Goal: Transaction & Acquisition: Purchase product/service

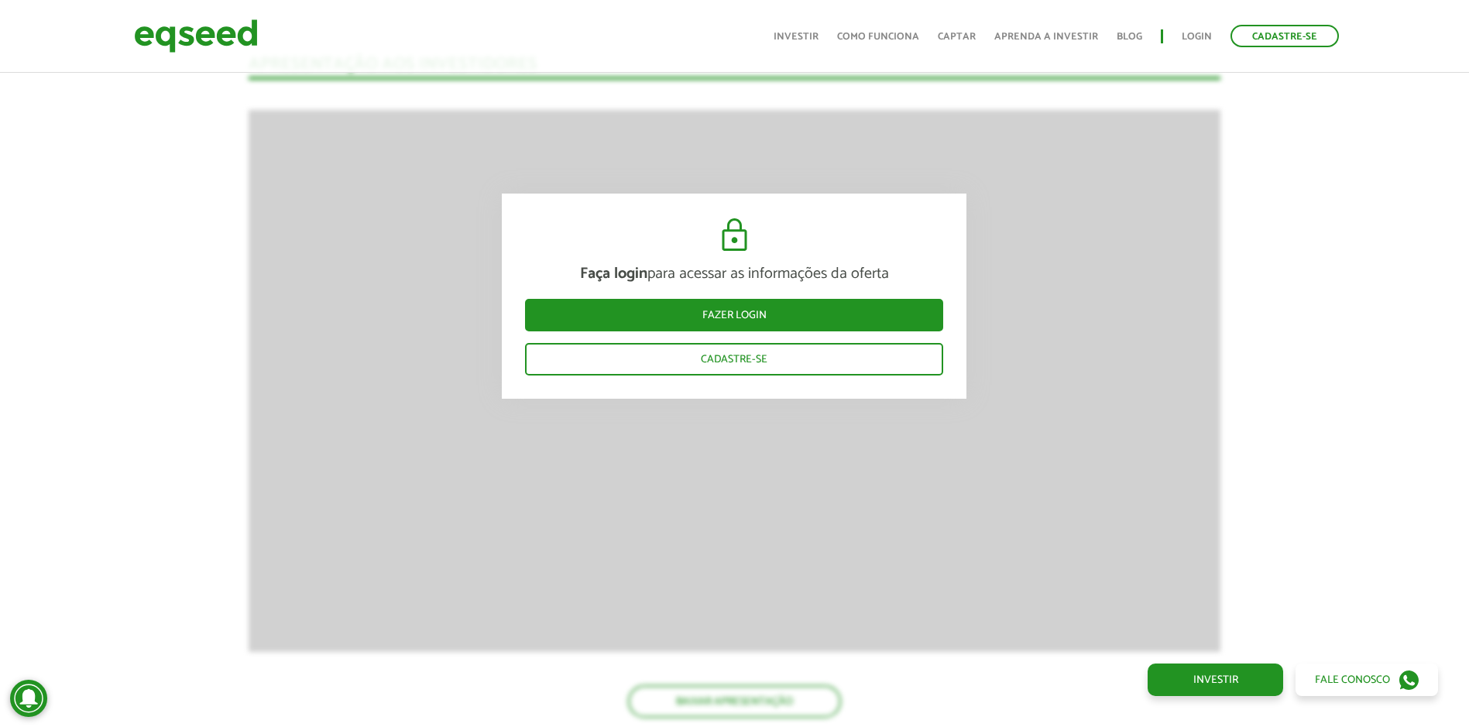
scroll to position [1317, 0]
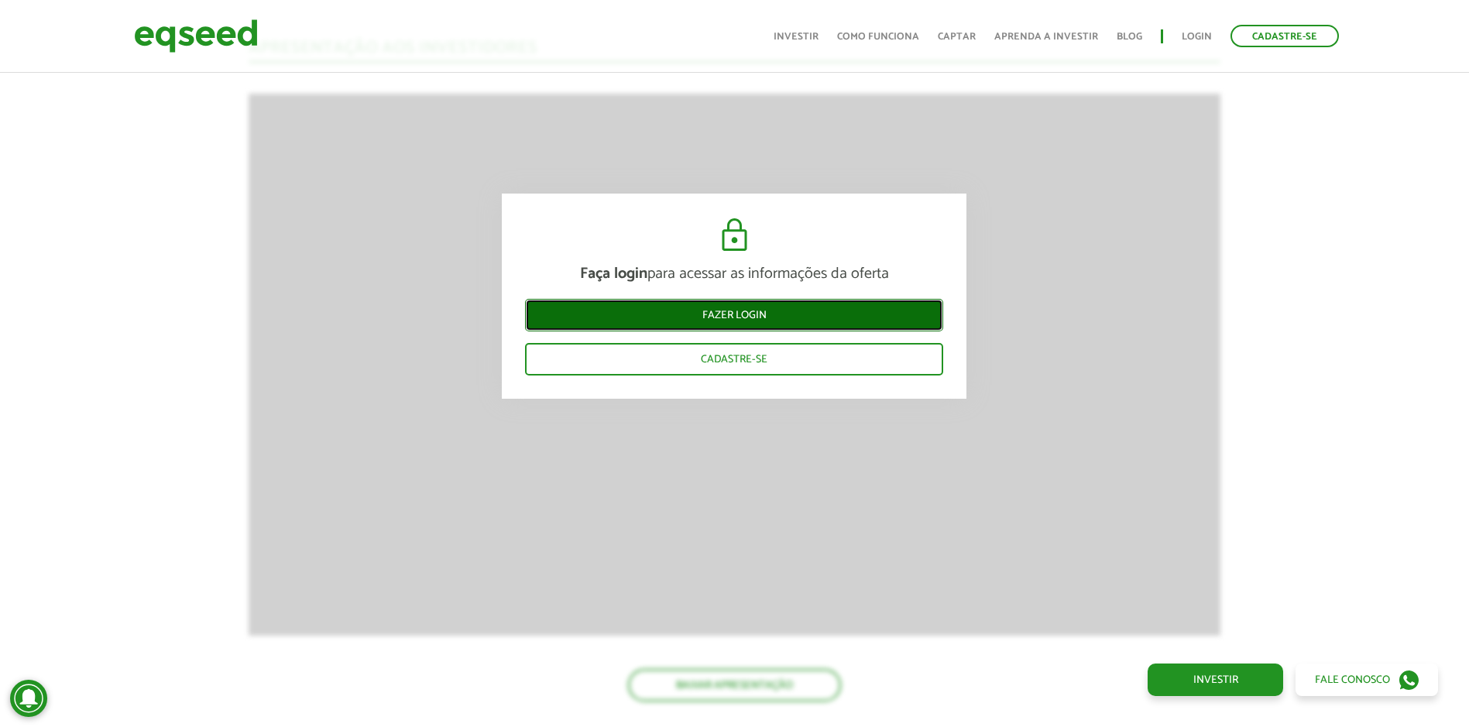
click at [785, 315] on link "Fazer login" at bounding box center [734, 315] width 418 height 33
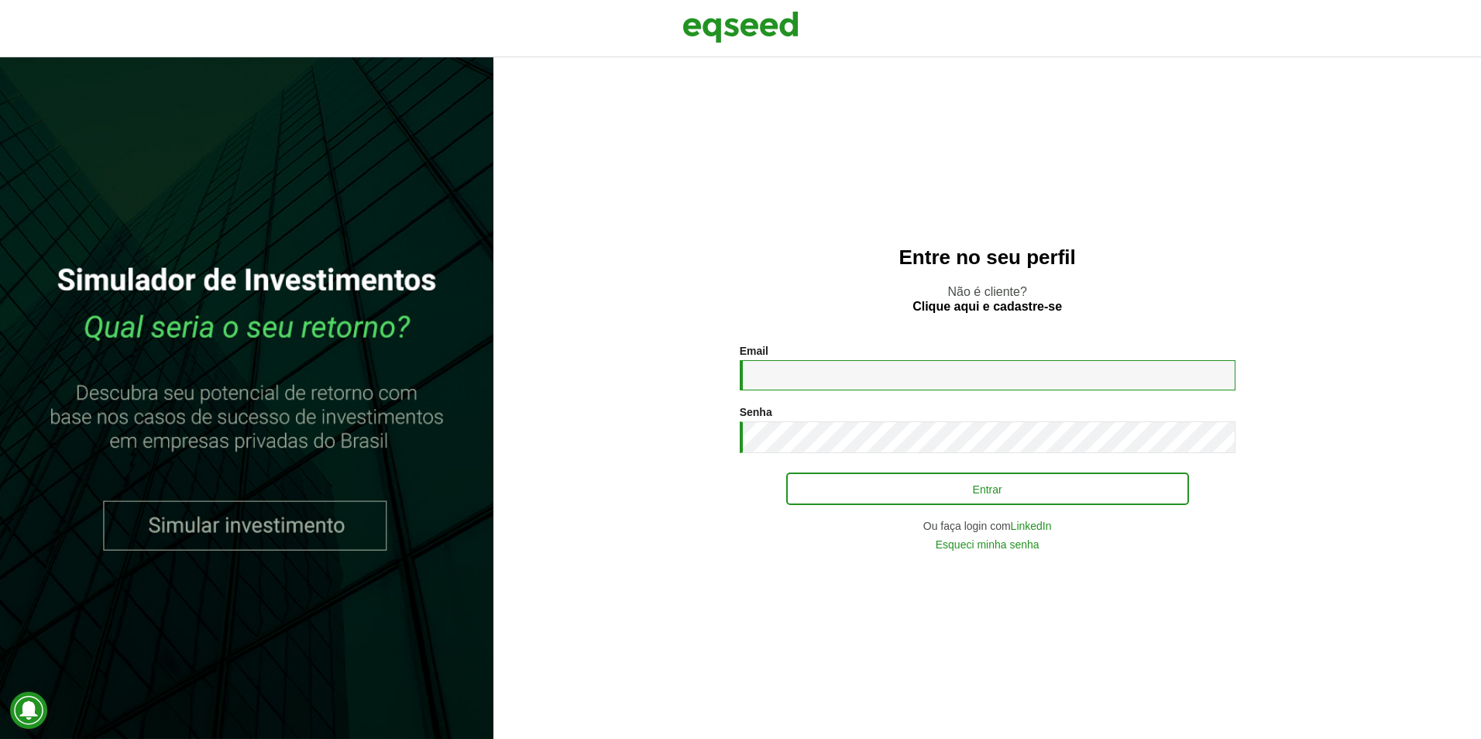
type input "**********"
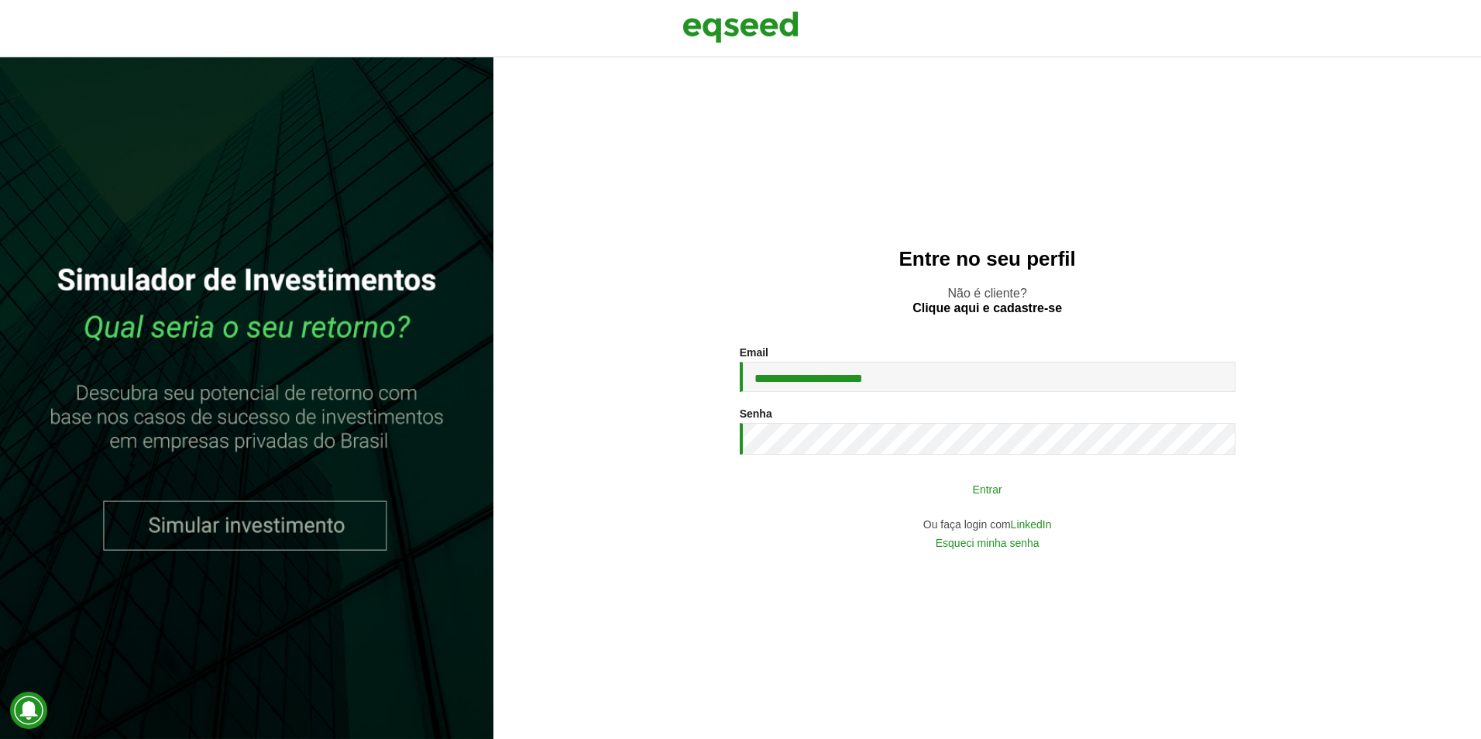
click at [895, 486] on button "Entrar" at bounding box center [987, 488] width 403 height 29
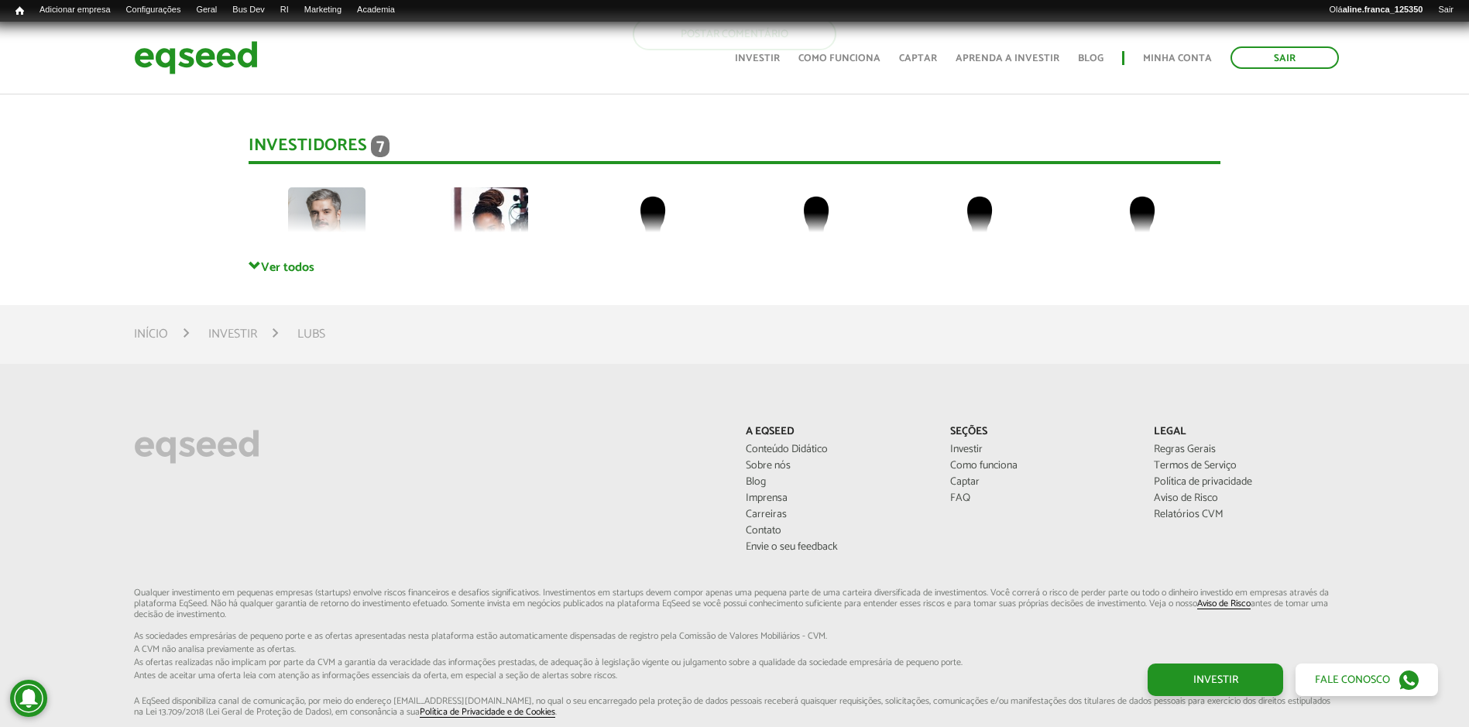
scroll to position [3486, 0]
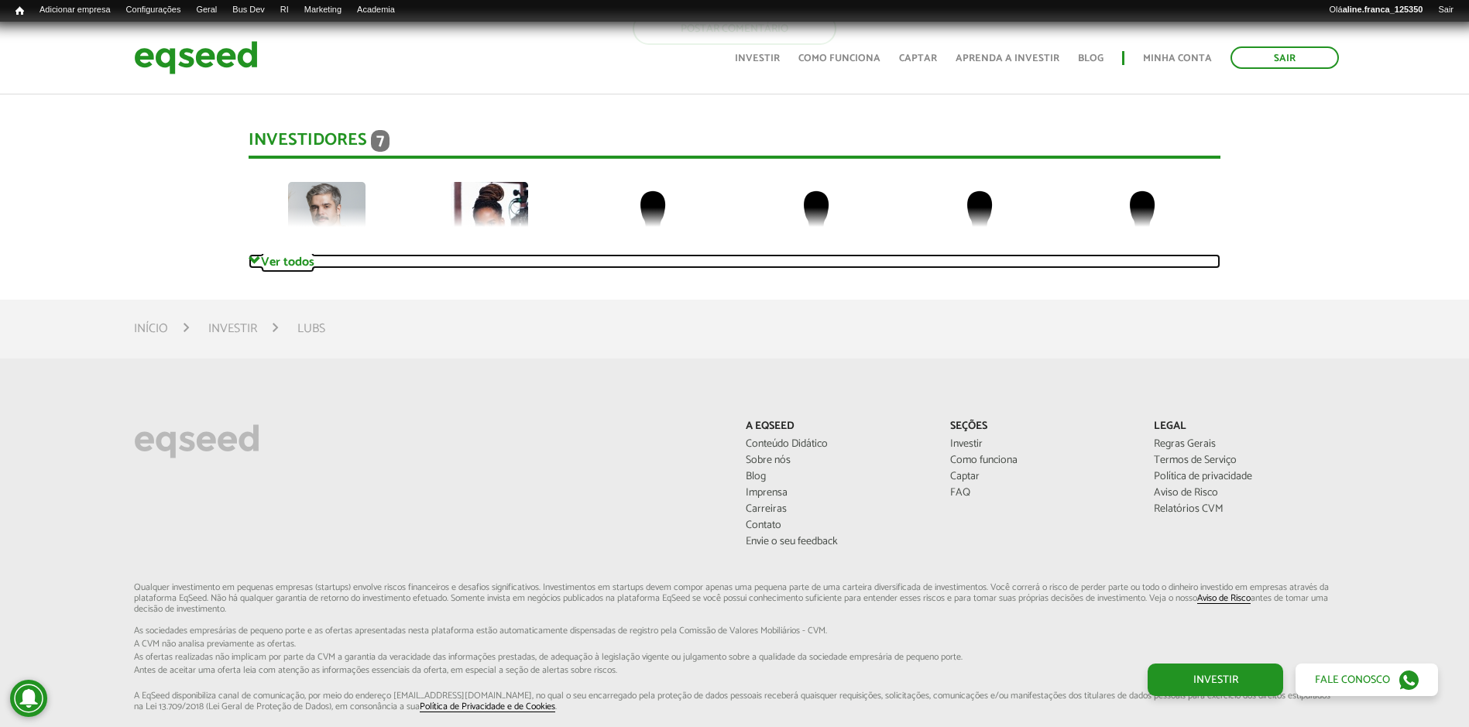
click at [299, 254] on link "Ver todos" at bounding box center [735, 261] width 972 height 15
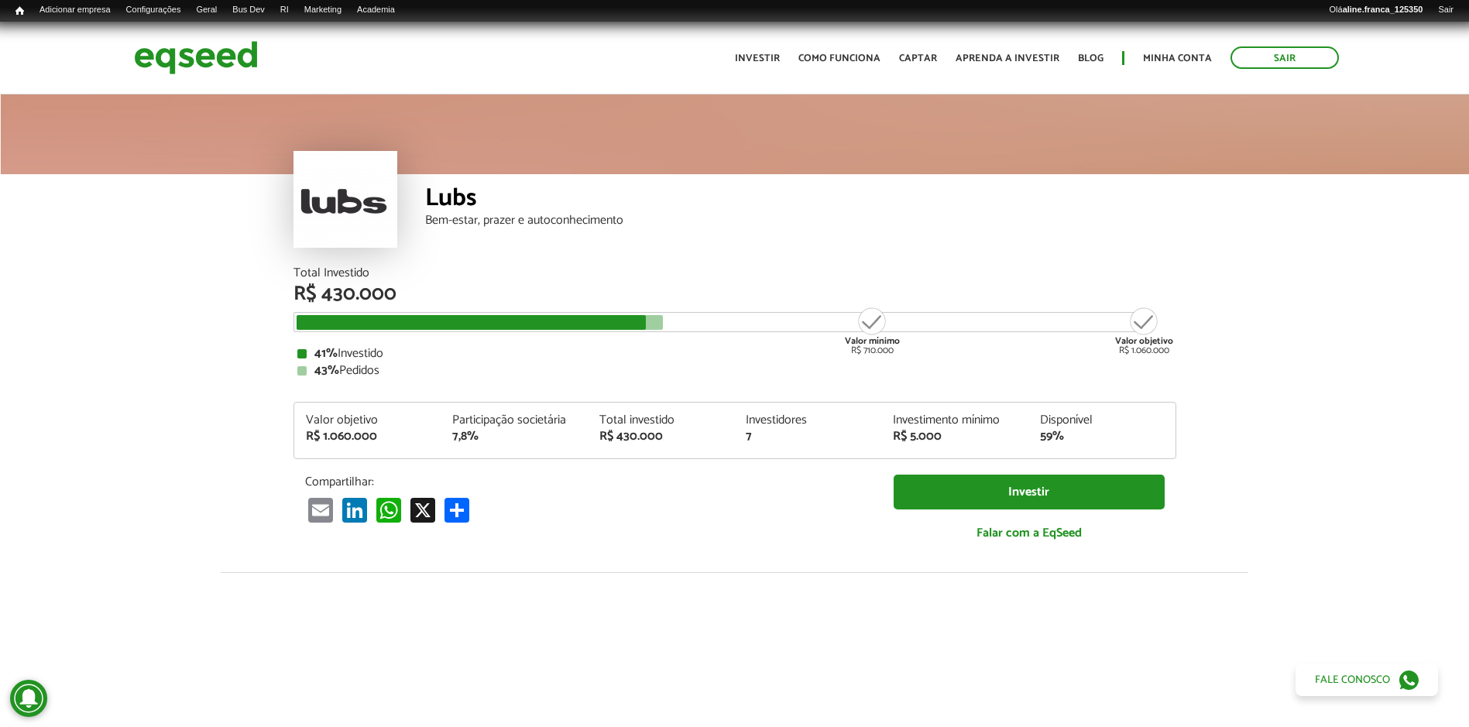
scroll to position [0, 0]
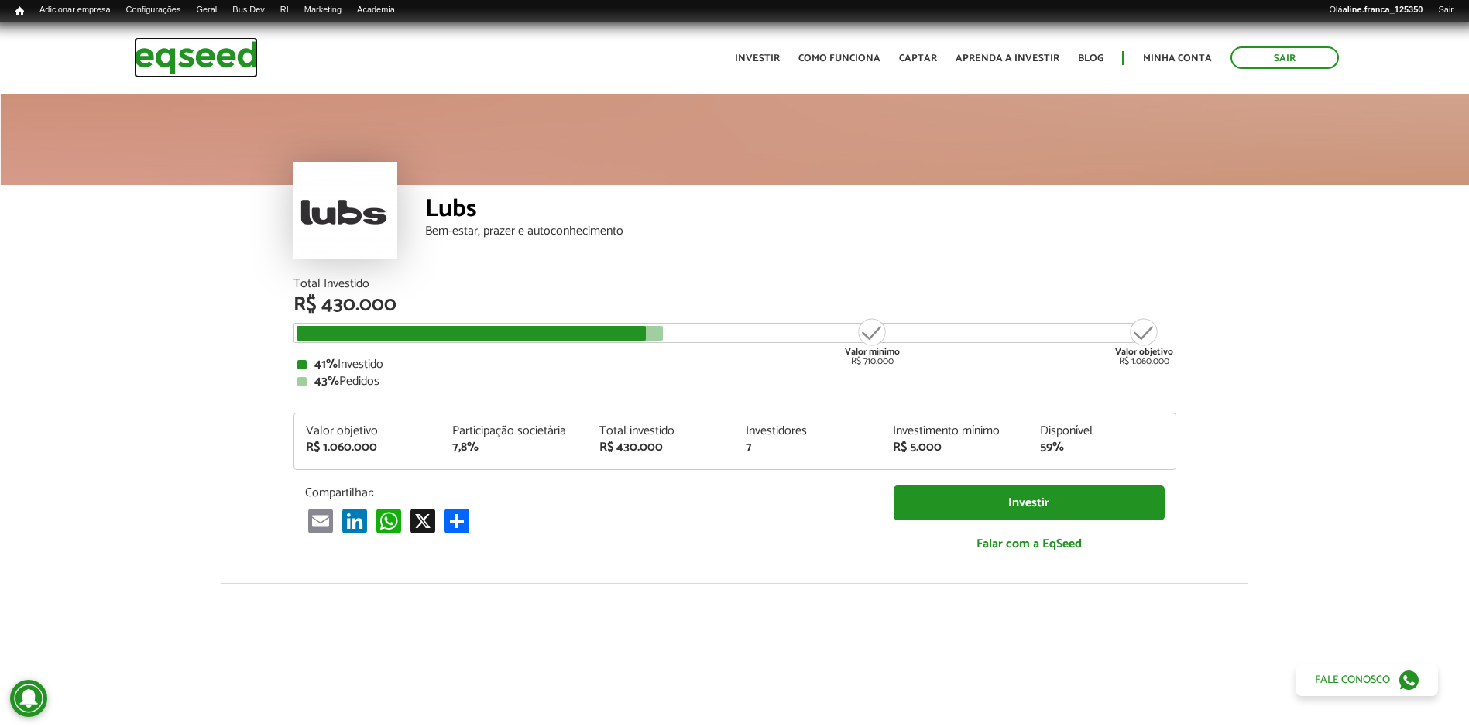
click at [177, 59] on img at bounding box center [196, 57] width 124 height 41
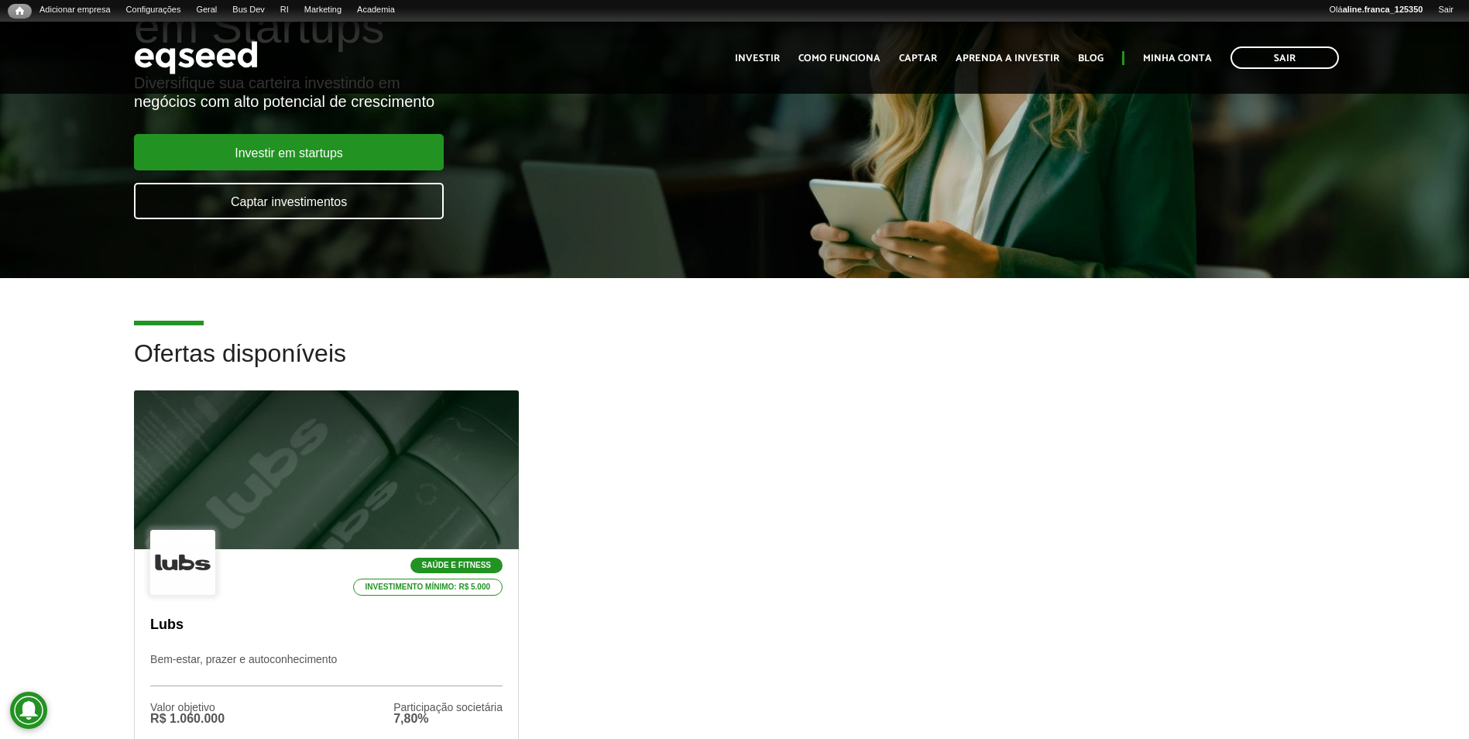
scroll to position [310, 0]
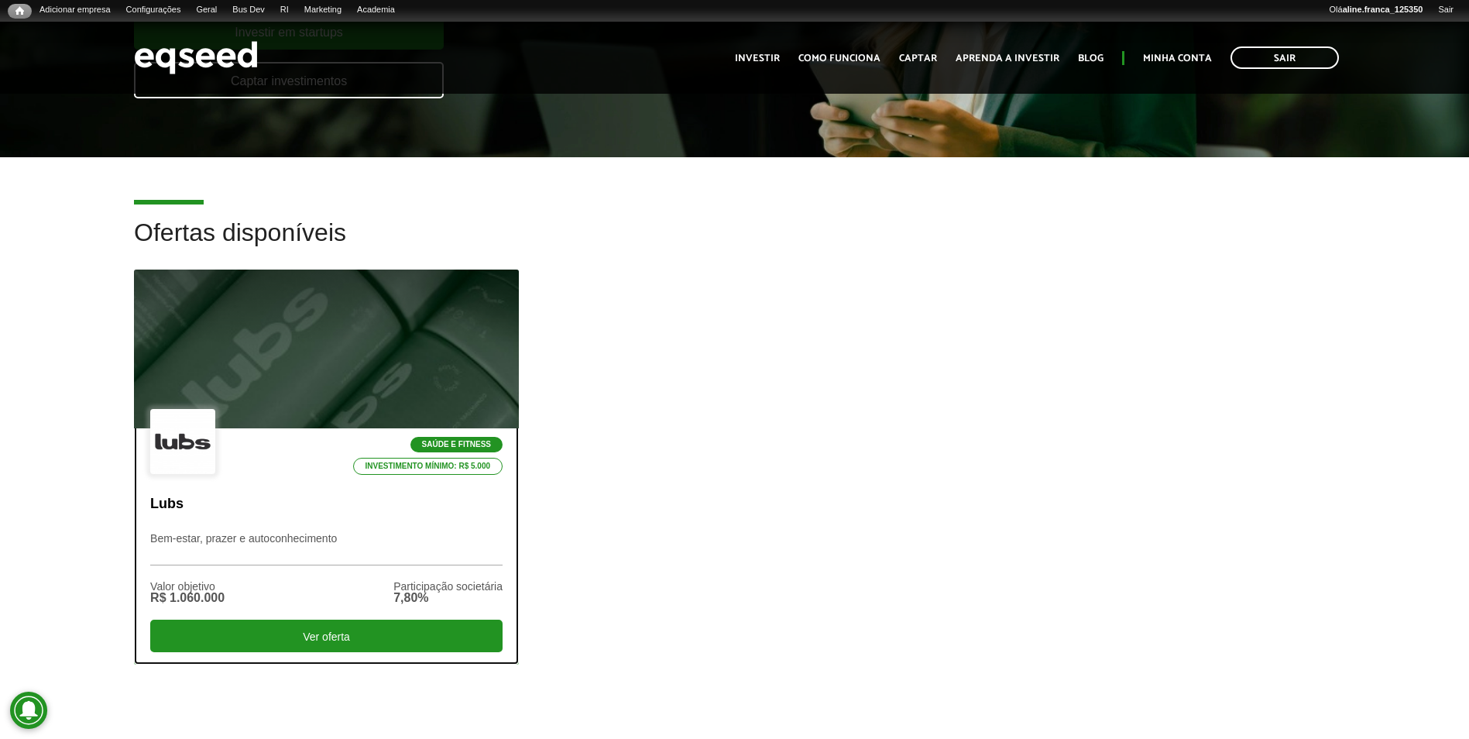
click at [311, 342] on div at bounding box center [326, 349] width 462 height 191
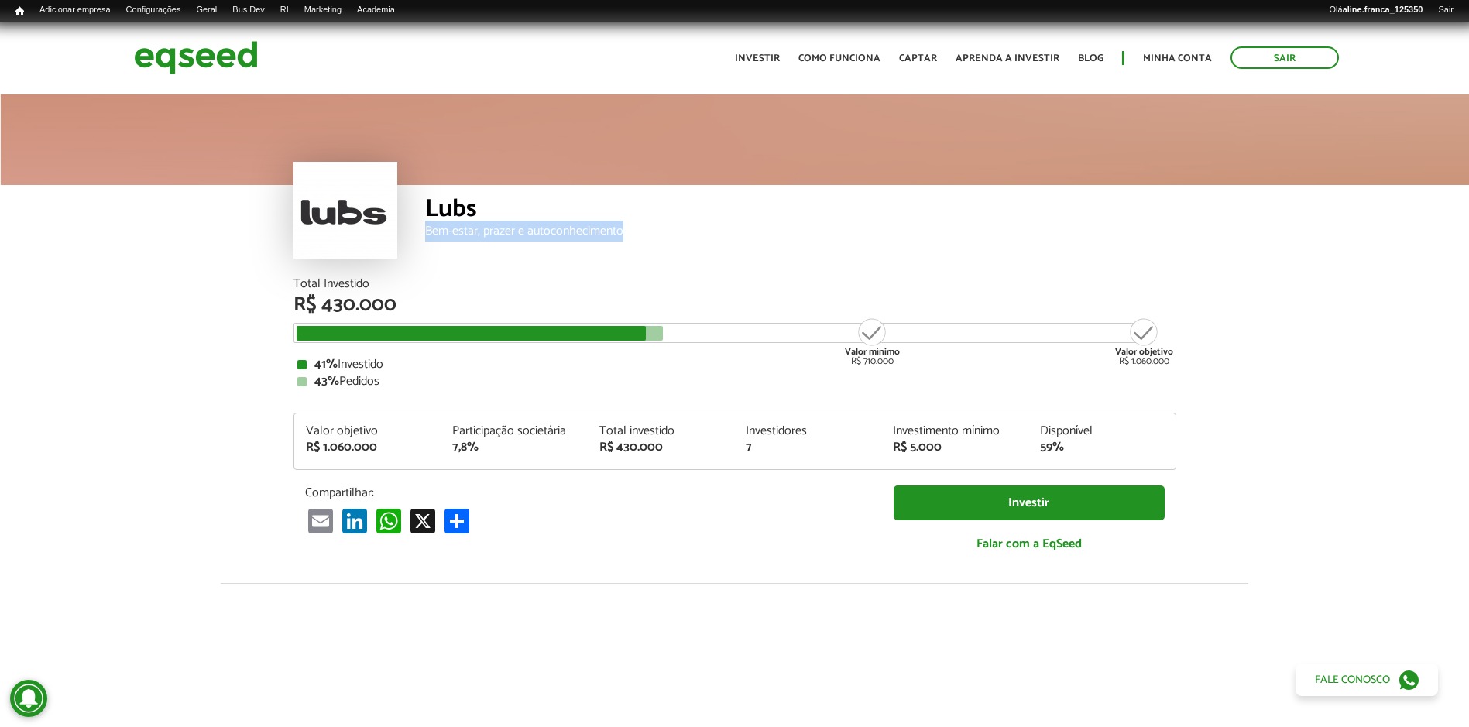
drag, startPoint x: 630, startPoint y: 235, endPoint x: 428, endPoint y: 242, distance: 201.5
click at [428, 242] on div "Lubs Bem-estar, prazer e autoconhecimento" at bounding box center [800, 231] width 751 height 93
copy div "Bem-estar, prazer e autoconhecimento"
click at [174, 60] on img at bounding box center [196, 57] width 124 height 41
